Goal: Book appointment/travel/reservation

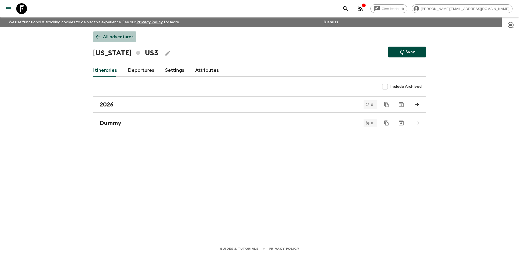
click at [98, 38] on icon at bounding box center [98, 37] width 4 height 4
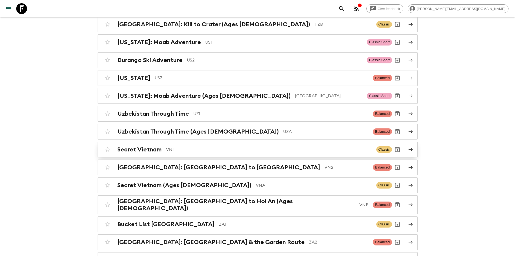
scroll to position [2354, 0]
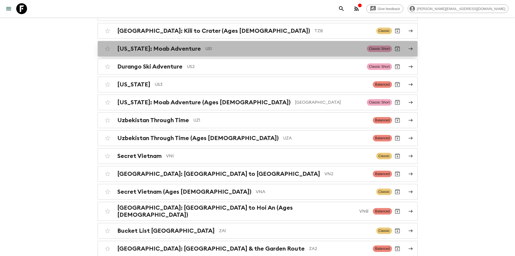
click at [213, 45] on p "US1" at bounding box center [283, 48] width 157 height 6
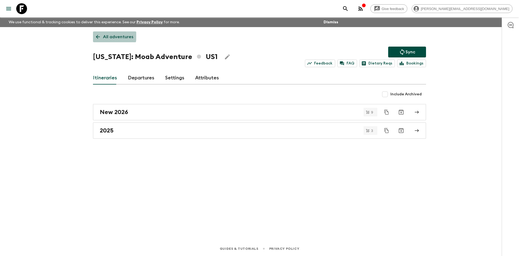
click at [102, 35] on link "All adventures" at bounding box center [114, 36] width 43 height 11
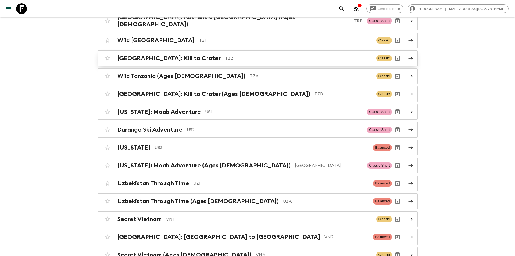
scroll to position [2301, 0]
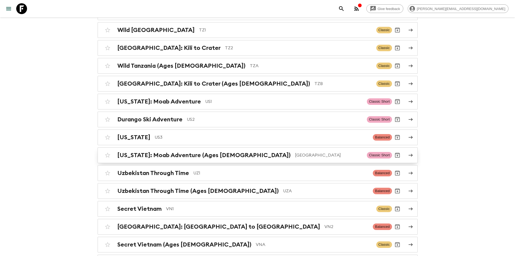
click at [295, 152] on p "[GEOGRAPHIC_DATA]" at bounding box center [329, 155] width 68 height 6
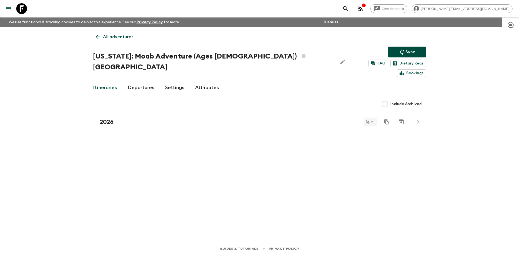
click at [95, 33] on link "All adventures" at bounding box center [114, 36] width 43 height 11
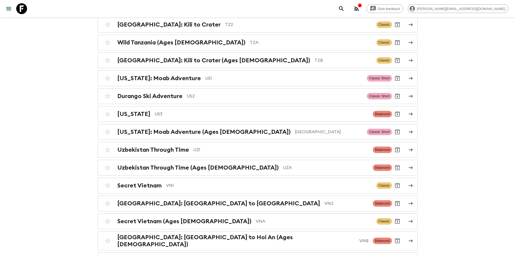
scroll to position [2324, 0]
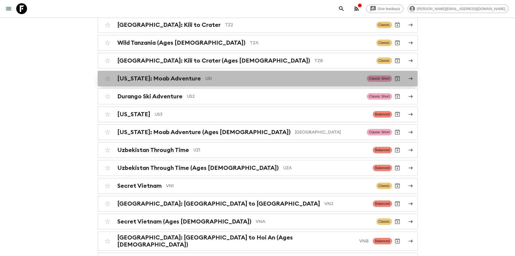
click at [205, 75] on p "US1" at bounding box center [283, 78] width 157 height 6
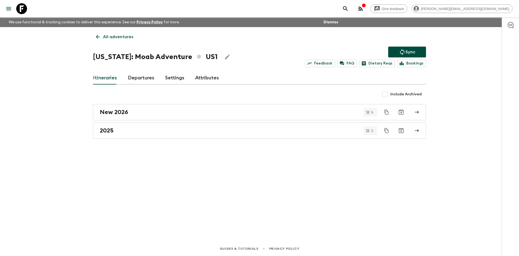
click at [95, 37] on link "All adventures" at bounding box center [114, 36] width 43 height 11
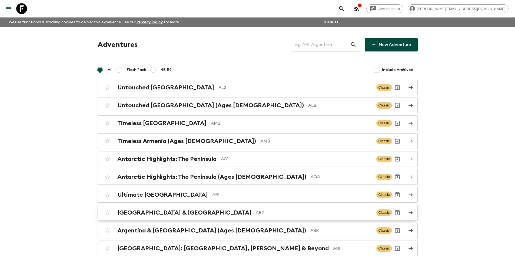
click at [256, 210] on p "AB2" at bounding box center [314, 212] width 116 height 6
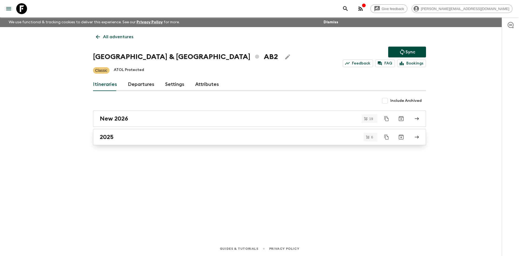
click at [128, 141] on link "2025" at bounding box center [259, 137] width 333 height 16
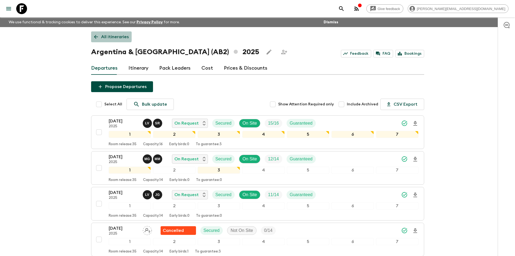
click at [96, 36] on icon at bounding box center [96, 37] width 6 height 6
